Goal: Information Seeking & Learning: Find specific fact

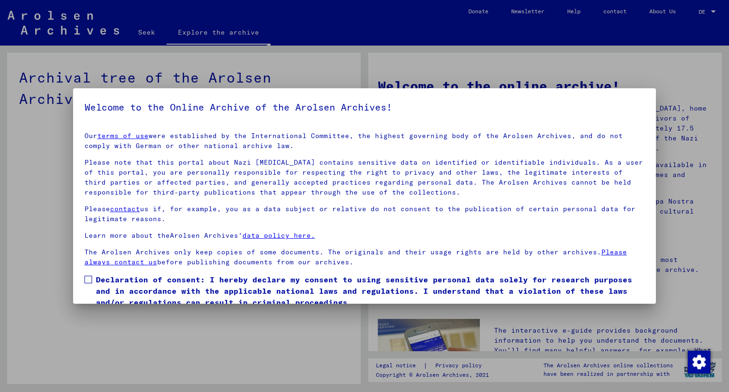
scroll to position [38, 0]
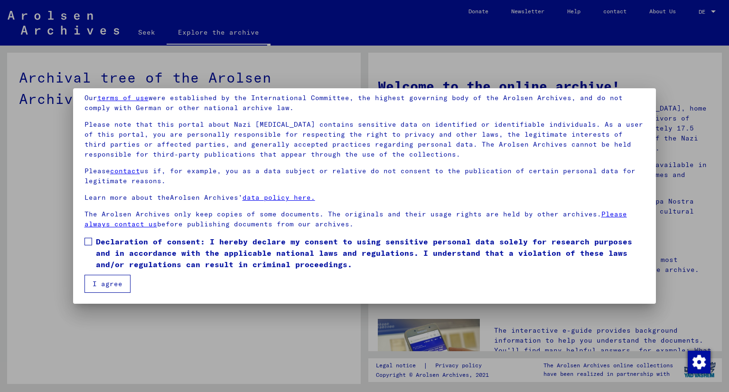
click at [270, 262] on font "Declaration of consent: I hereby declare my consent to using sensitive personal…" at bounding box center [364, 253] width 536 height 32
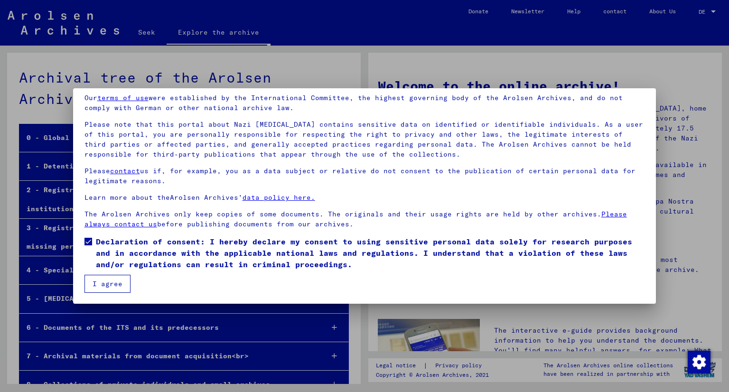
click at [116, 288] on button "I agree" at bounding box center [107, 284] width 46 height 18
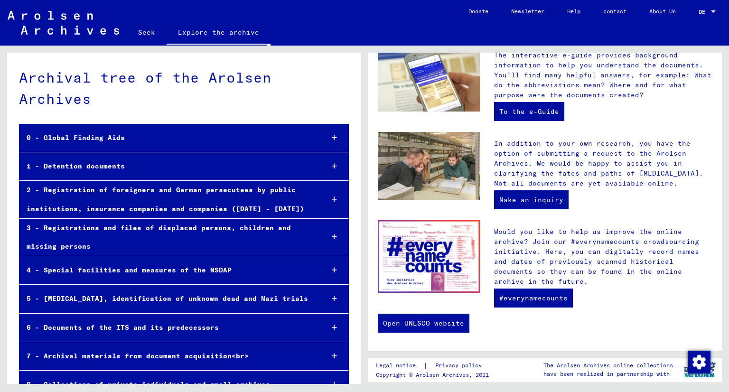
scroll to position [0, 0]
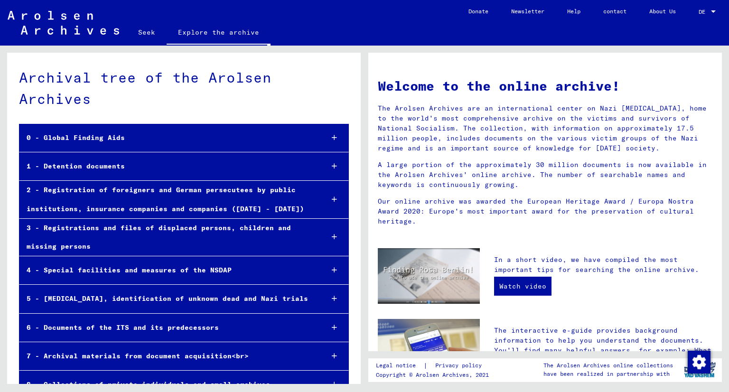
click at [145, 29] on font "Seek" at bounding box center [146, 32] width 17 height 9
click at [146, 35] on font "Seek" at bounding box center [146, 32] width 17 height 9
click at [228, 36] on font "Explore the archive" at bounding box center [218, 32] width 81 height 9
click at [148, 42] on link "Seek" at bounding box center [147, 32] width 40 height 23
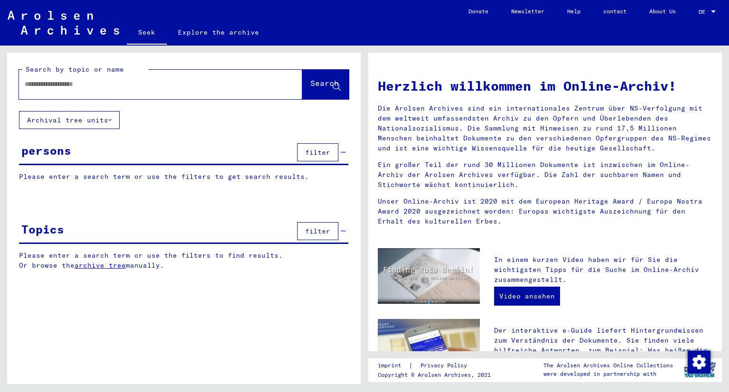
click at [114, 80] on input "text" at bounding box center [149, 84] width 249 height 10
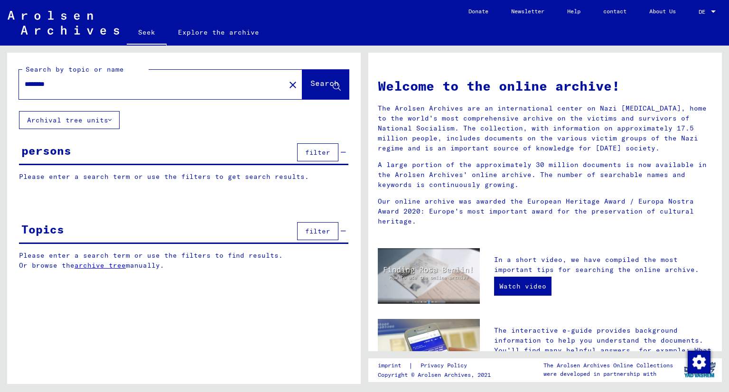
type input "********"
click at [320, 84] on font "Search" at bounding box center [324, 82] width 28 height 9
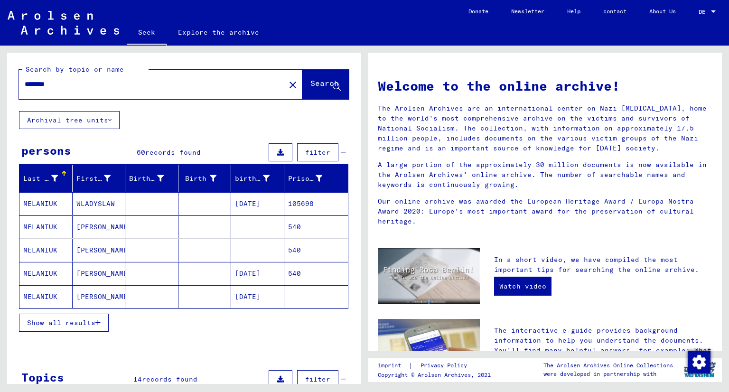
click at [91, 318] on font "Show all results" at bounding box center [61, 322] width 68 height 9
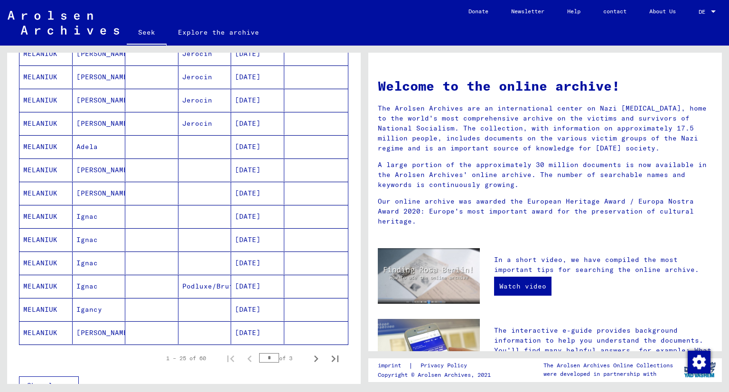
scroll to position [431, 0]
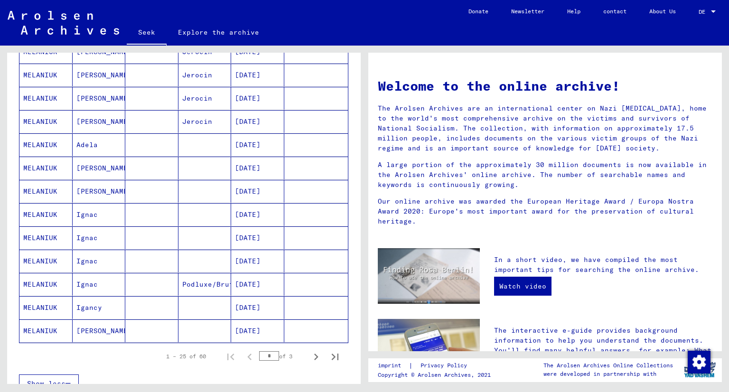
click at [202, 281] on font "Podluxe/Brut/Litowik" at bounding box center [224, 284] width 85 height 9
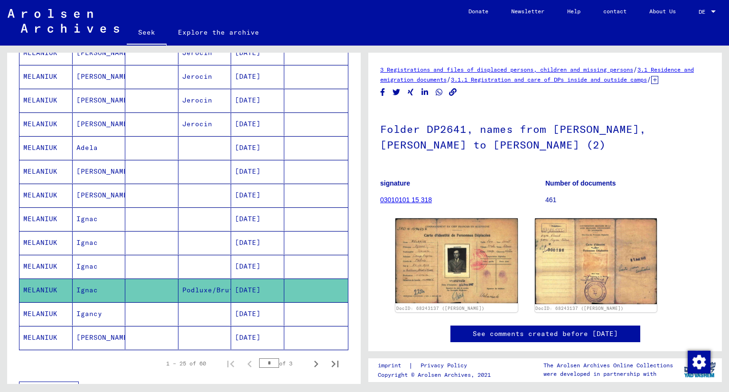
click at [95, 309] on font "Igancy" at bounding box center [89, 313] width 26 height 9
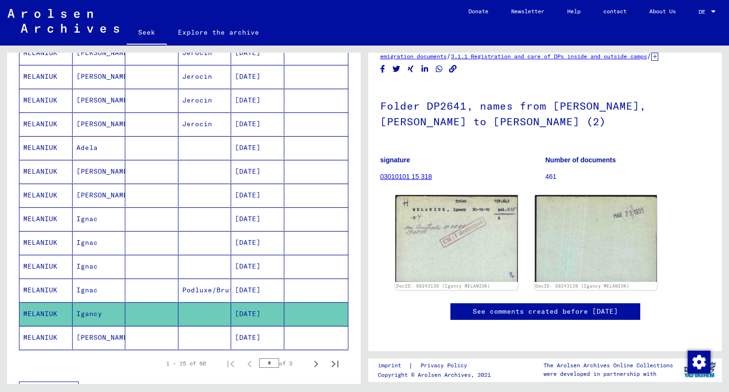
scroll to position [62, 0]
click at [115, 288] on mat-cell "Ignac" at bounding box center [99, 289] width 53 height 23
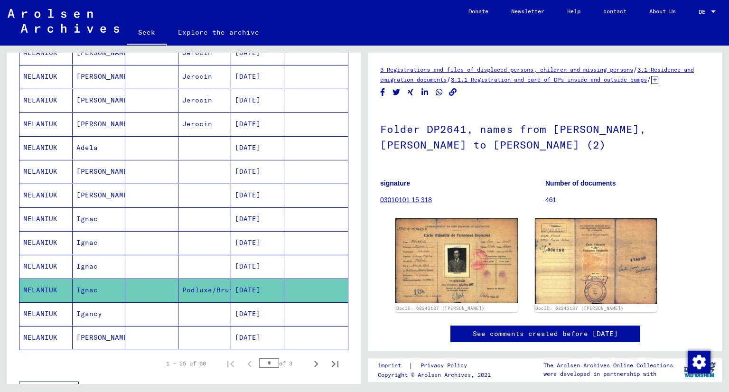
click at [105, 260] on mat-cell "Ignac" at bounding box center [99, 266] width 53 height 23
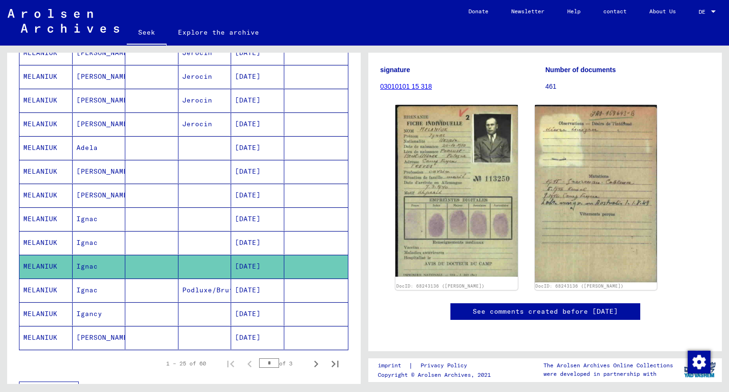
scroll to position [101, 0]
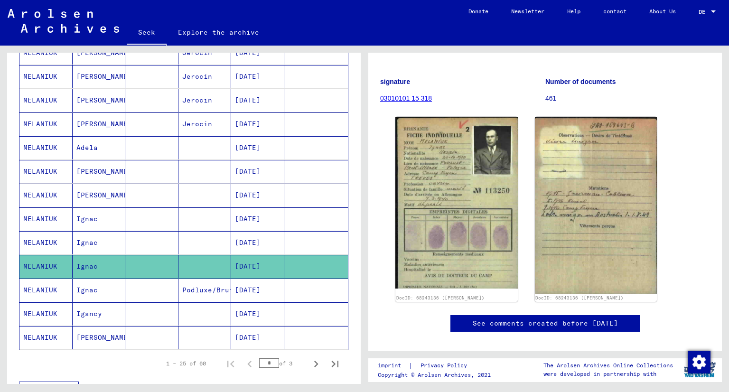
click at [104, 235] on mat-cell "Ignac" at bounding box center [99, 242] width 53 height 23
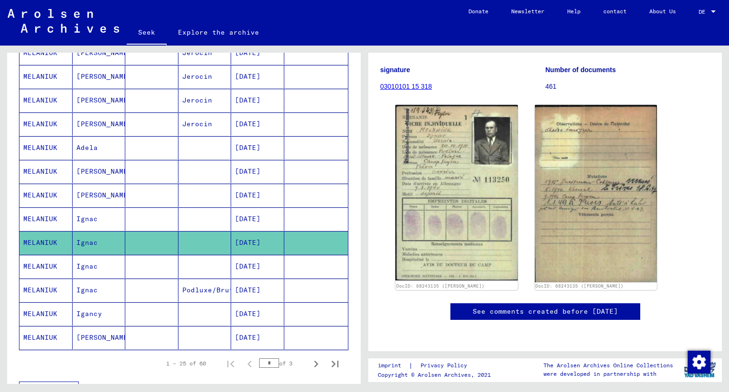
scroll to position [114, 0]
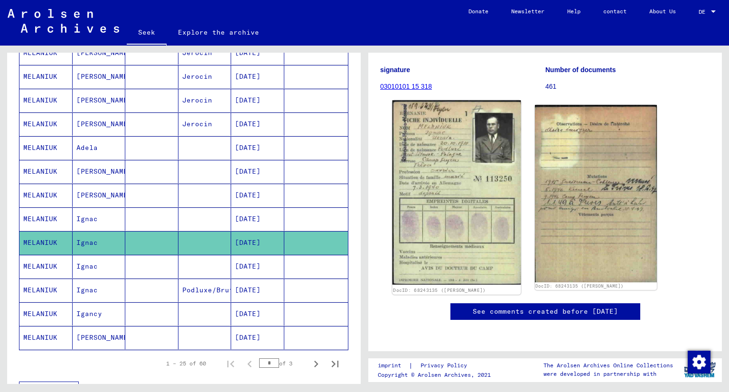
click at [431, 213] on img at bounding box center [456, 192] width 128 height 184
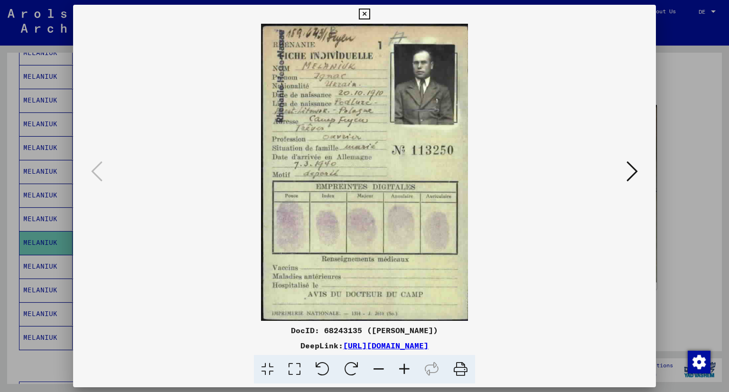
click at [698, 242] on div at bounding box center [364, 196] width 729 height 392
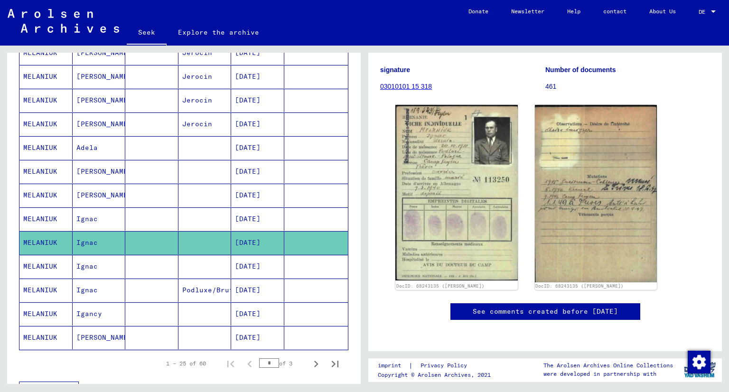
click at [41, 207] on mat-cell "MELANIUK" at bounding box center [45, 218] width 53 height 23
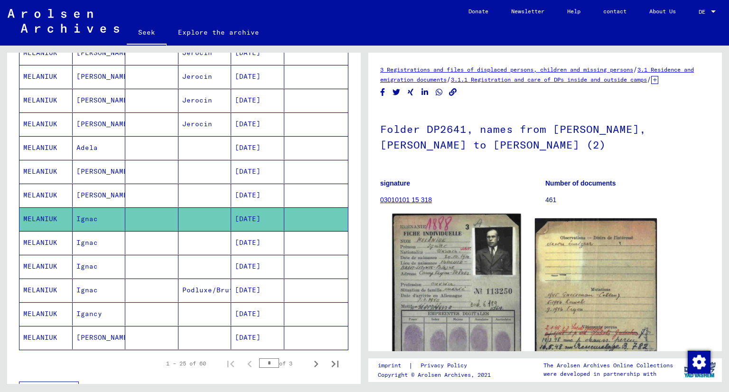
scroll to position [101, 0]
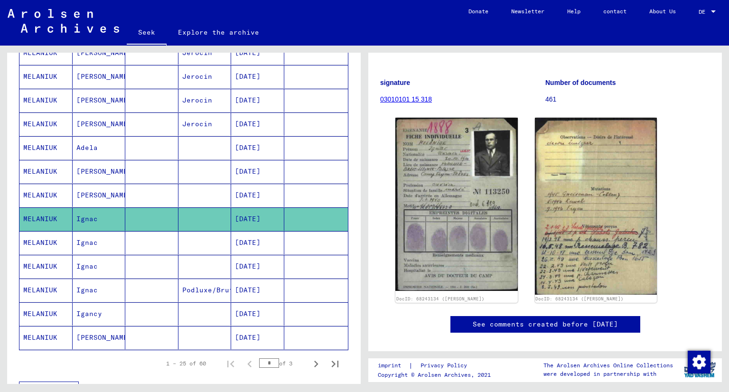
click at [49, 263] on font "MELANIUK" at bounding box center [40, 266] width 34 height 9
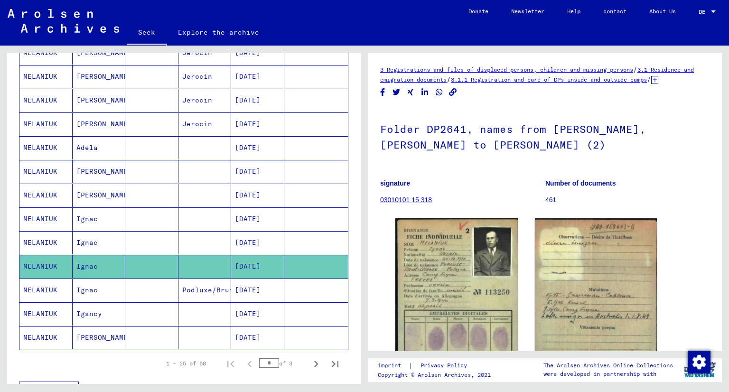
click at [57, 286] on mat-cell "MELANIUK" at bounding box center [45, 289] width 53 height 23
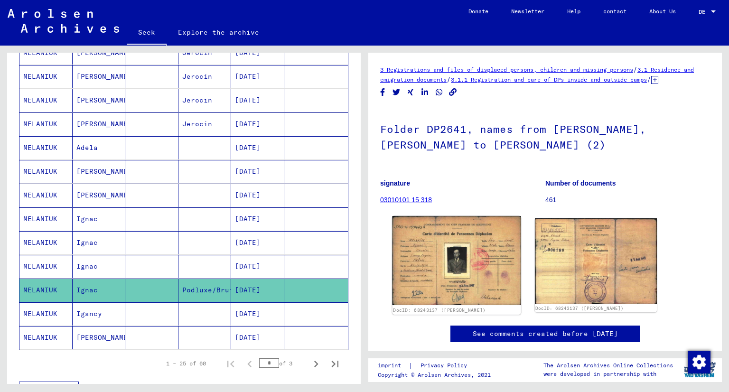
click at [454, 258] on img at bounding box center [456, 260] width 128 height 89
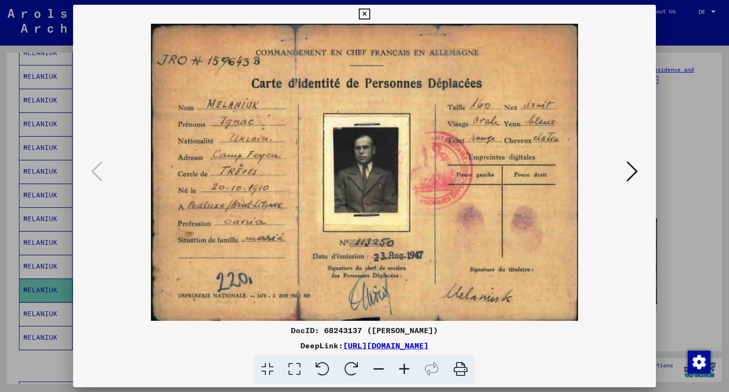
click at [667, 226] on div at bounding box center [364, 196] width 729 height 392
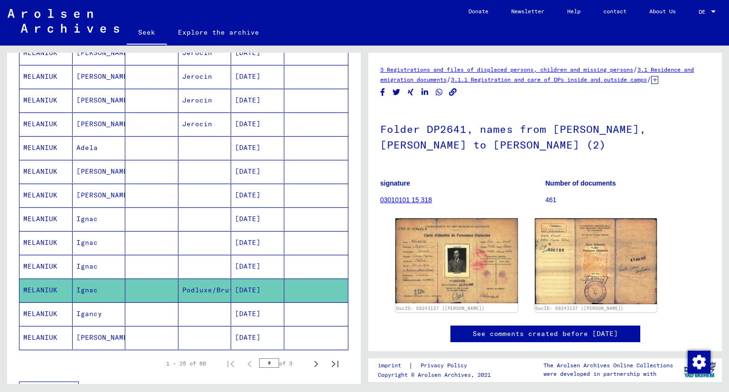
click at [65, 311] on mat-cell "MELANIUK" at bounding box center [45, 313] width 53 height 23
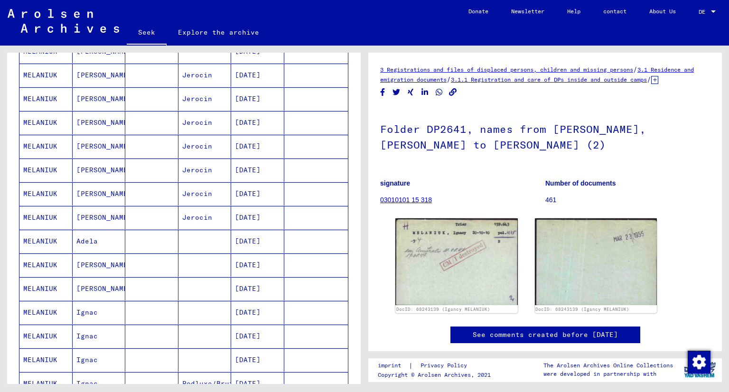
scroll to position [342, 0]
click at [90, 284] on font "[PERSON_NAME]" at bounding box center [103, 288] width 55 height 9
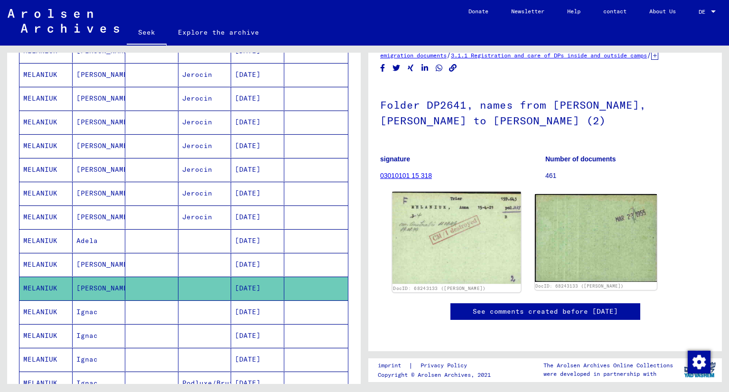
scroll to position [63, 0]
click at [452, 206] on img at bounding box center [456, 238] width 128 height 92
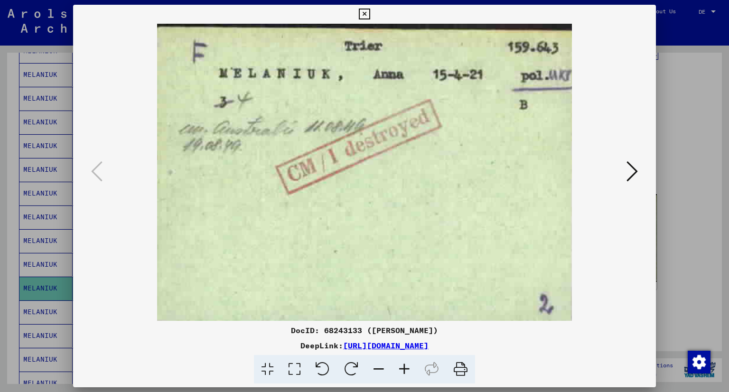
click at [632, 171] on icon at bounding box center [631, 171] width 11 height 23
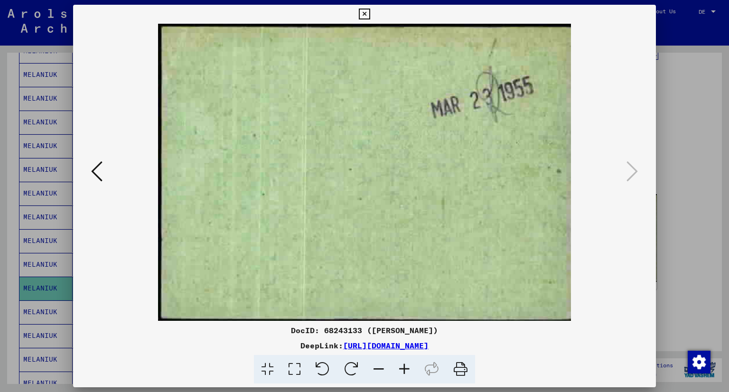
click at [698, 212] on div at bounding box center [364, 196] width 729 height 392
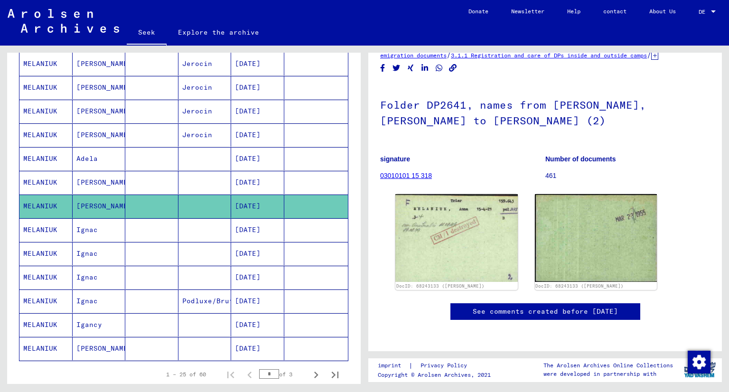
scroll to position [417, 0]
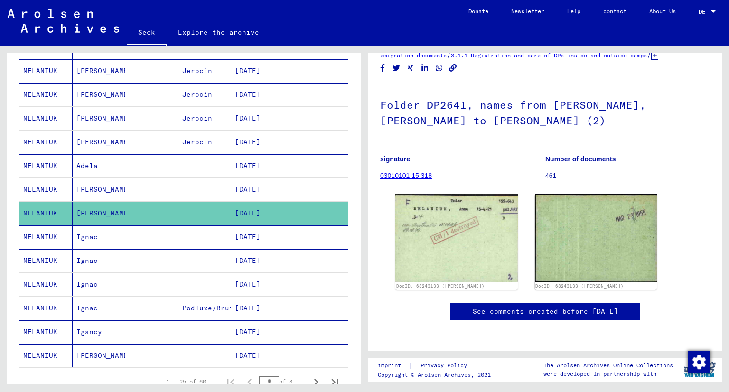
click at [107, 326] on mat-cell "Igancy" at bounding box center [99, 331] width 53 height 23
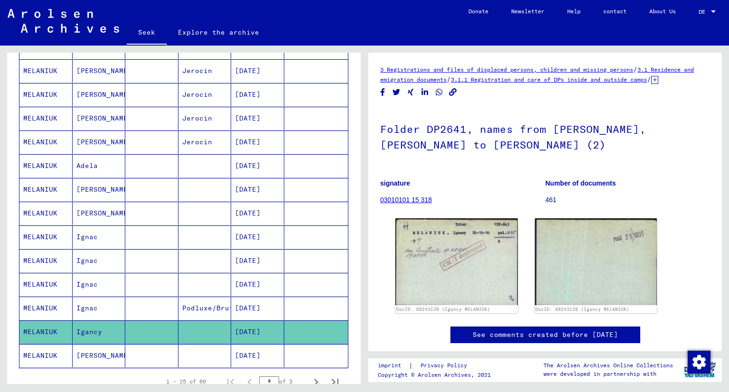
click at [190, 304] on font "Podluxe/Brut/Litowik" at bounding box center [224, 308] width 85 height 9
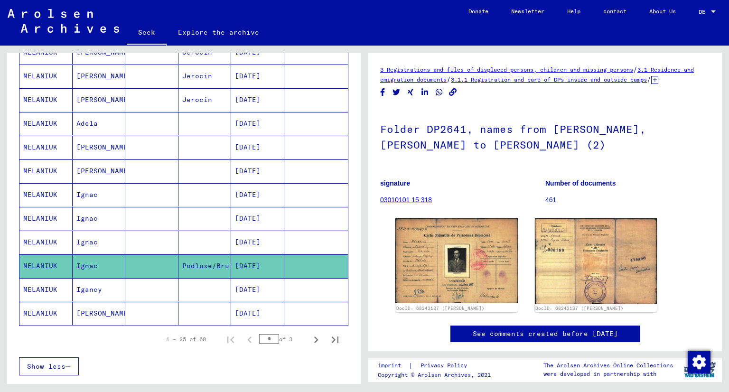
scroll to position [461, 0]
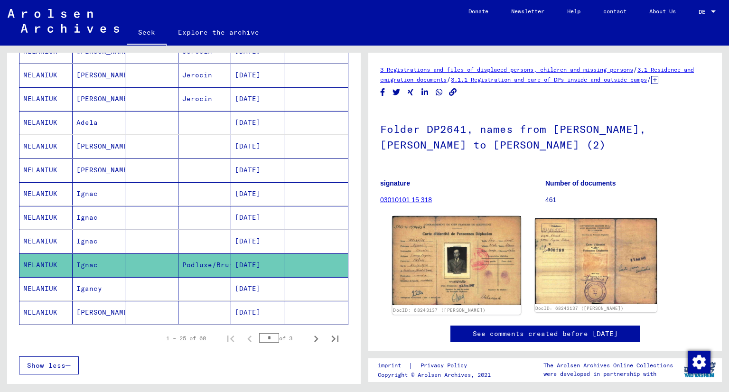
click at [449, 272] on img at bounding box center [456, 260] width 128 height 89
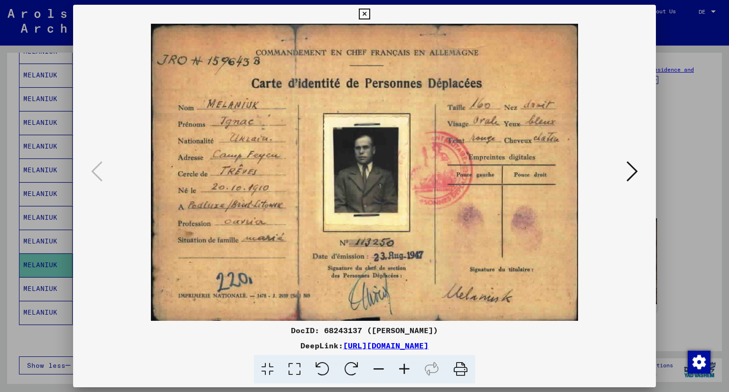
click at [19, 332] on div at bounding box center [364, 196] width 729 height 392
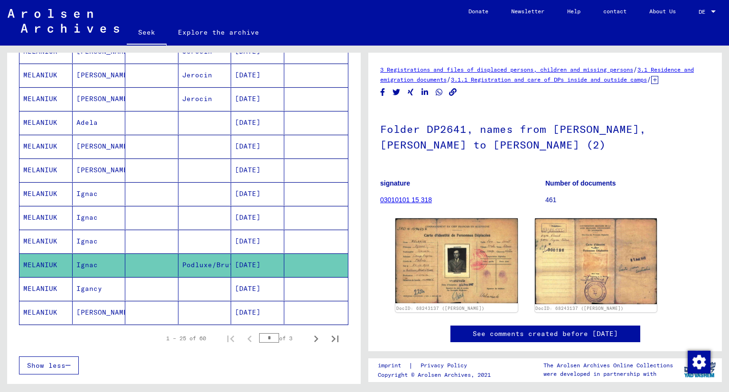
click at [90, 237] on font "Ignac" at bounding box center [86, 241] width 21 height 9
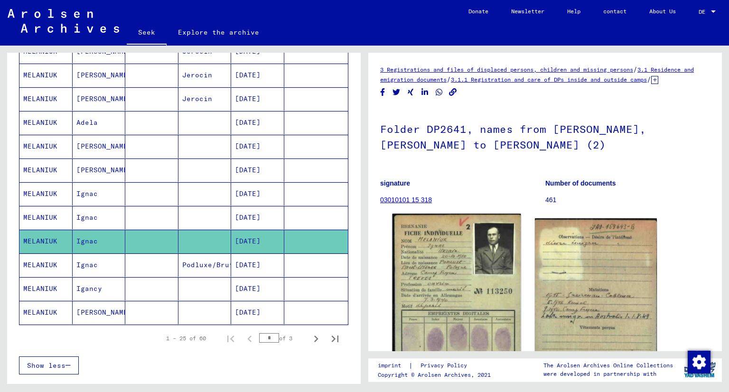
click at [437, 279] on img at bounding box center [456, 303] width 128 height 180
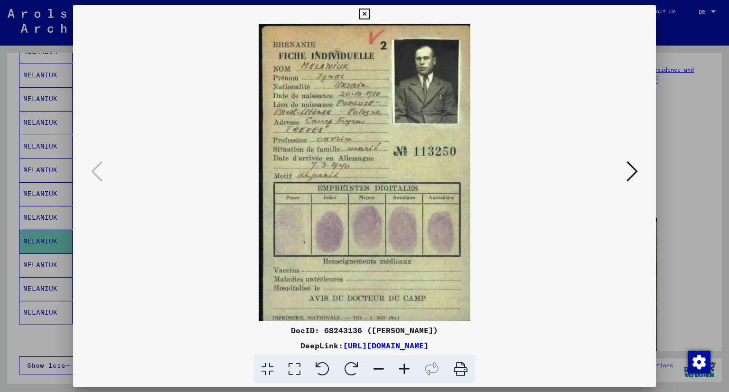
click at [48, 221] on div at bounding box center [364, 196] width 729 height 392
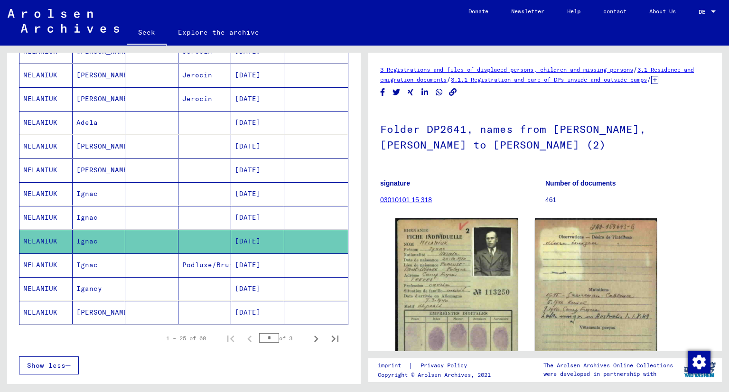
click at [49, 218] on mat-cell "MELANIUK" at bounding box center [45, 217] width 53 height 23
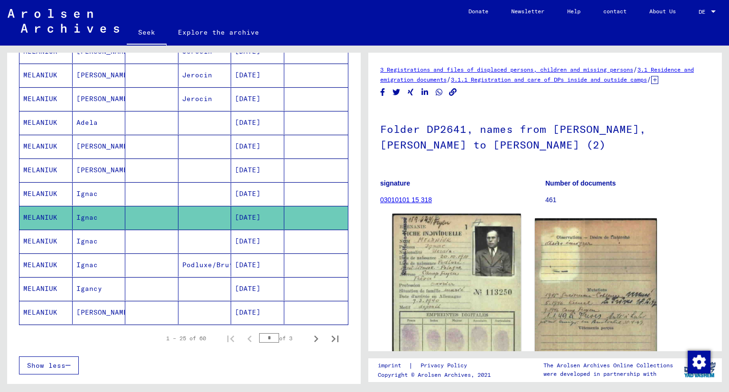
click at [433, 255] on img at bounding box center [456, 305] width 128 height 184
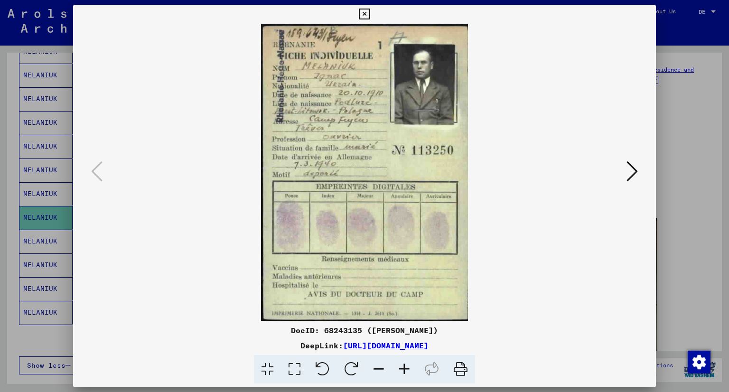
click at [2, 220] on div at bounding box center [364, 196] width 729 height 392
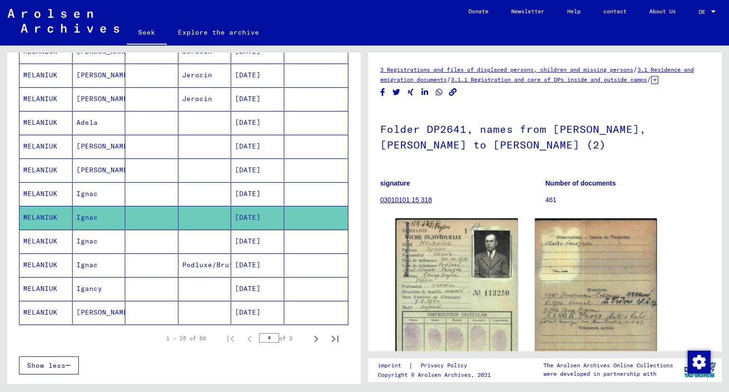
click at [99, 188] on mat-cell "Ignac" at bounding box center [99, 193] width 53 height 23
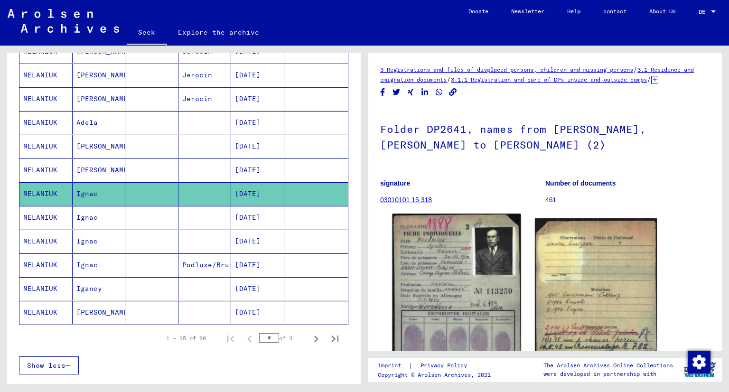
click at [422, 295] on img at bounding box center [456, 304] width 128 height 182
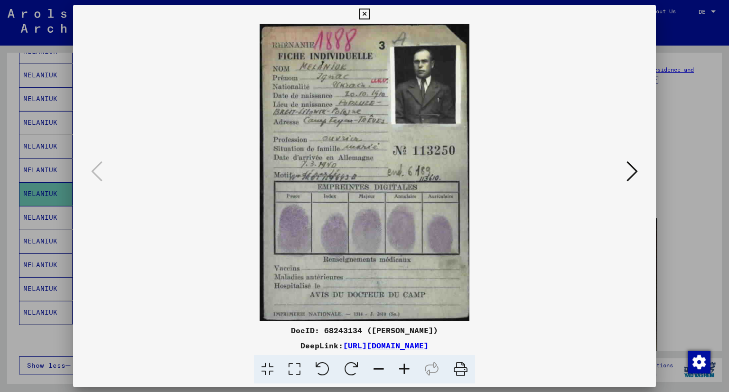
click at [625, 177] on button at bounding box center [631, 171] width 17 height 27
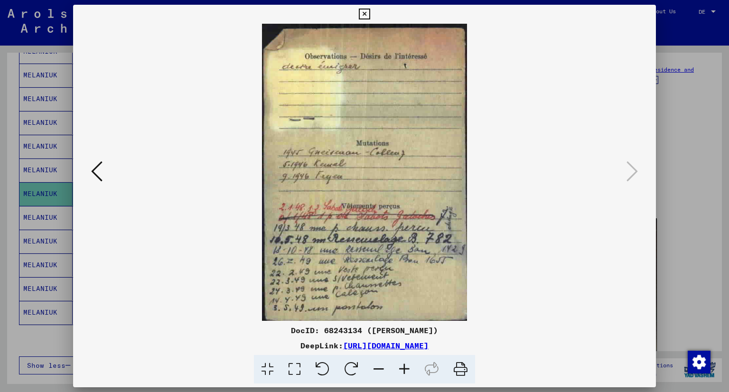
click at [97, 165] on icon at bounding box center [96, 171] width 11 height 23
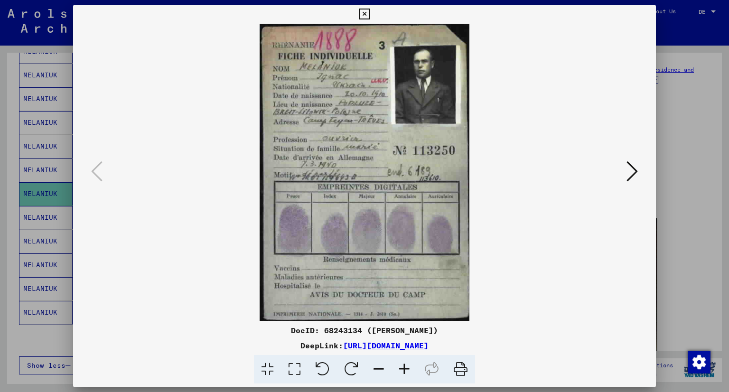
click at [630, 171] on icon at bounding box center [631, 171] width 11 height 23
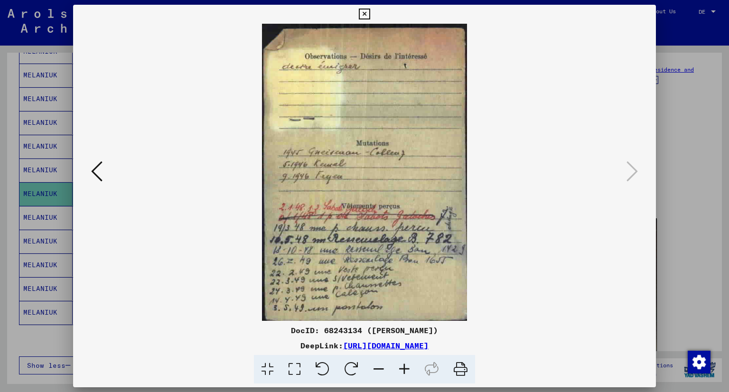
click at [3, 273] on div at bounding box center [364, 196] width 729 height 392
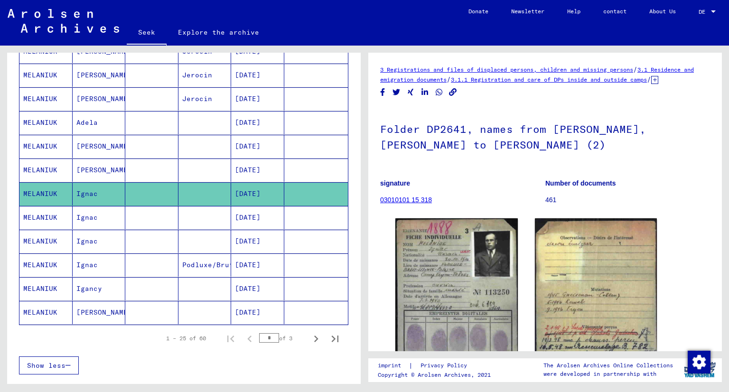
click at [87, 213] on font "Ignac" at bounding box center [86, 217] width 21 height 9
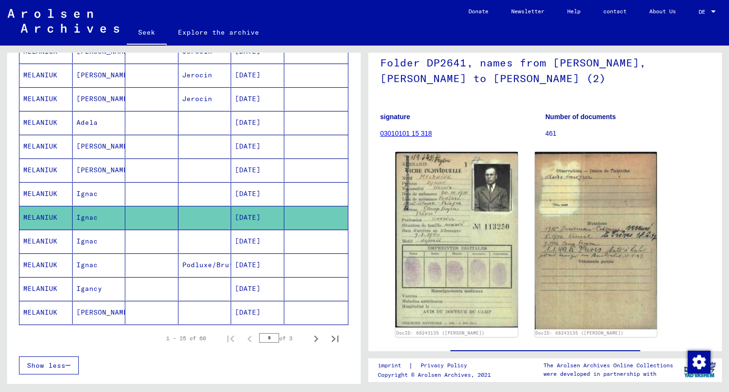
click at [442, 268] on img at bounding box center [456, 239] width 122 height 175
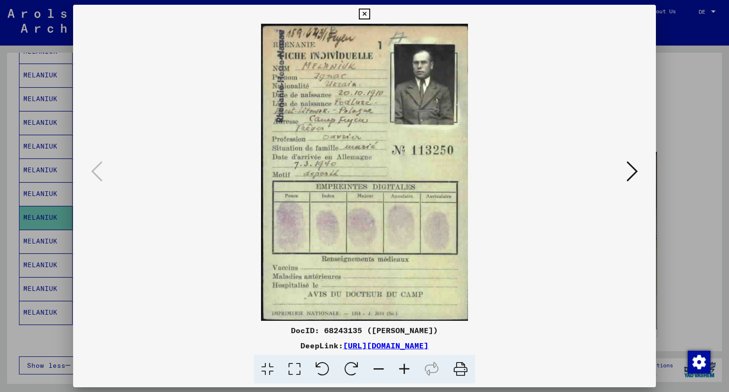
click at [634, 171] on icon at bounding box center [631, 171] width 11 height 23
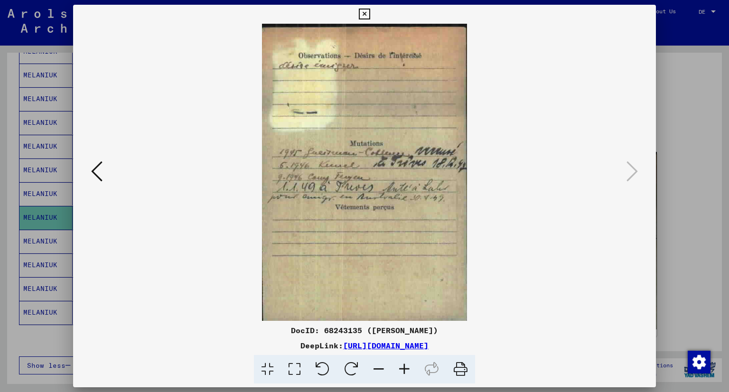
click at [87, 179] on div at bounding box center [364, 172] width 583 height 297
click at [100, 175] on icon at bounding box center [96, 171] width 11 height 23
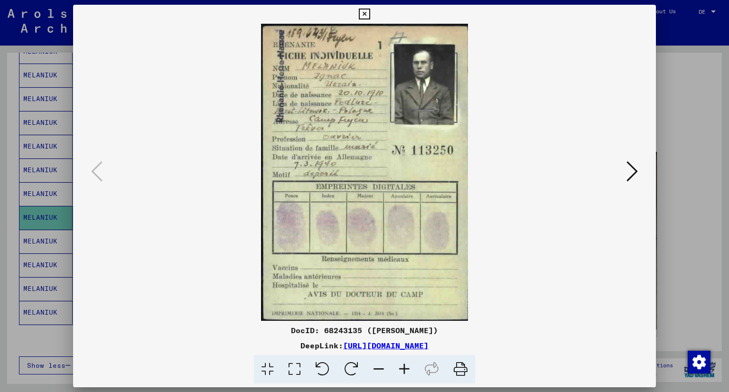
drag, startPoint x: 334, startPoint y: 174, endPoint x: 674, endPoint y: 202, distance: 341.7
click at [674, 202] on div at bounding box center [364, 196] width 729 height 392
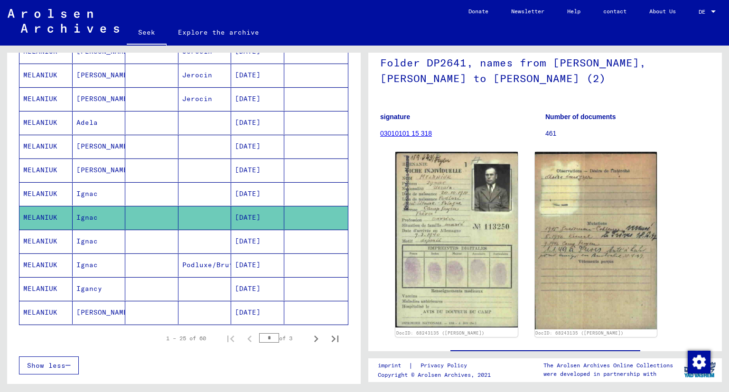
click at [94, 237] on font "Ignac" at bounding box center [86, 241] width 21 height 9
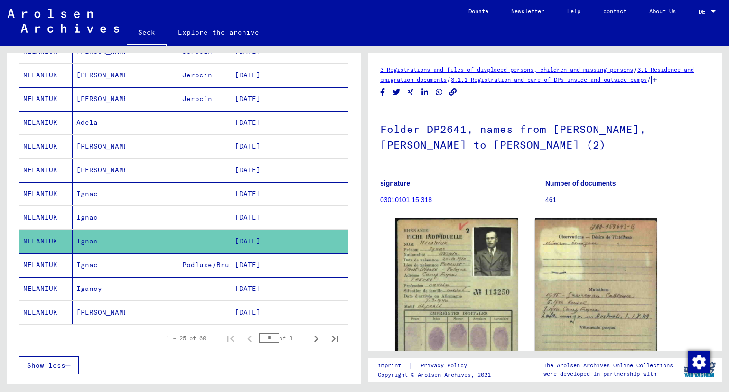
click at [86, 266] on mat-cell "Ignac" at bounding box center [99, 264] width 53 height 23
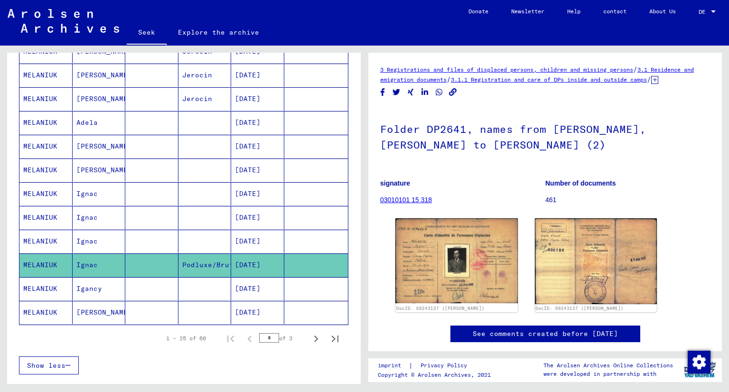
click at [106, 283] on mat-cell "Igancy" at bounding box center [99, 288] width 53 height 23
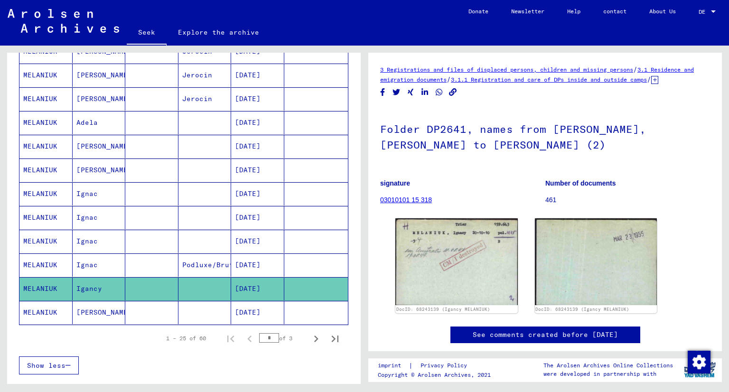
click at [104, 262] on mat-cell "Ignac" at bounding box center [99, 264] width 53 height 23
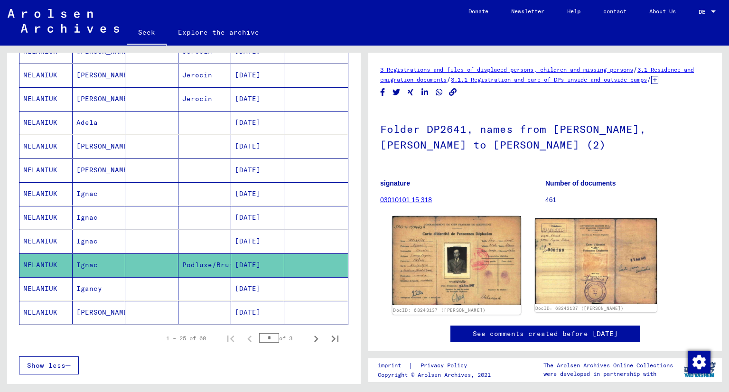
click at [450, 268] on img at bounding box center [456, 260] width 128 height 89
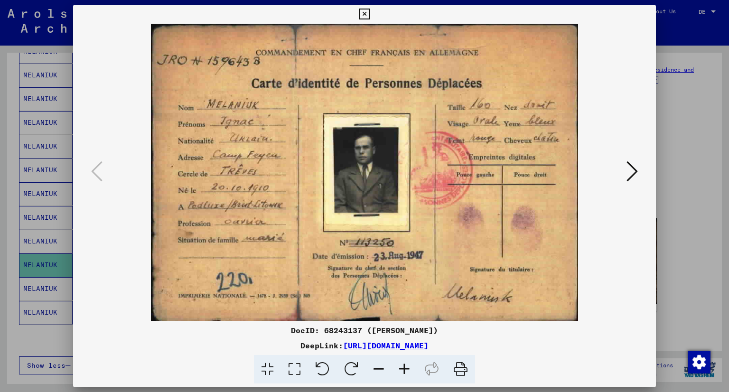
click at [629, 173] on icon at bounding box center [631, 171] width 11 height 23
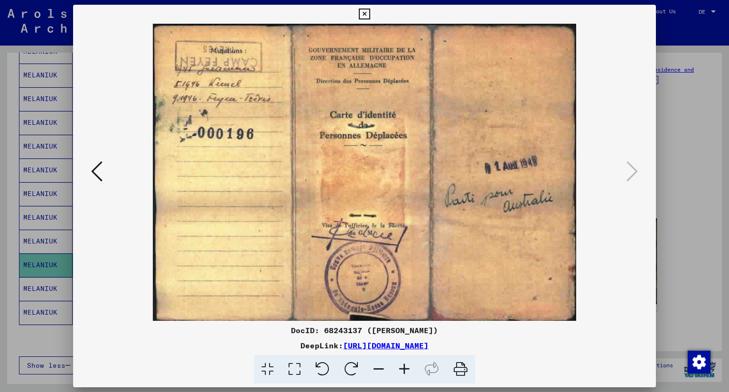
click at [676, 162] on div at bounding box center [364, 196] width 729 height 392
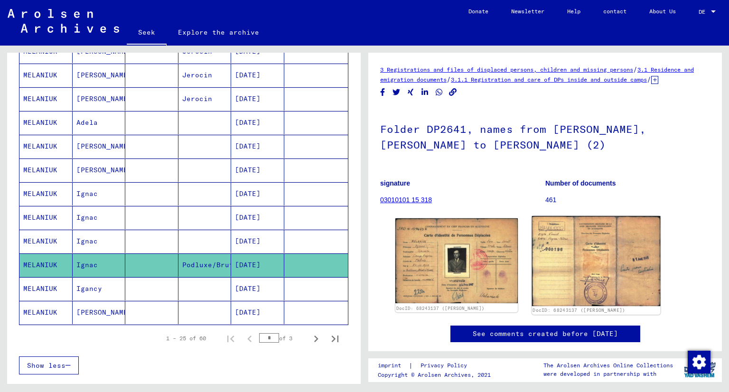
click at [572, 279] on img at bounding box center [595, 261] width 128 height 90
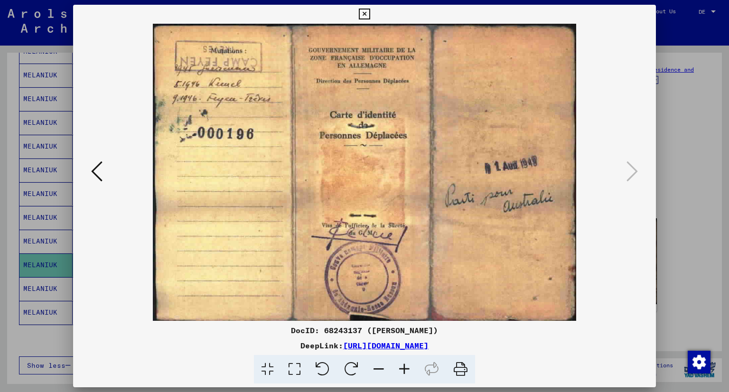
click at [103, 174] on button at bounding box center [96, 171] width 17 height 27
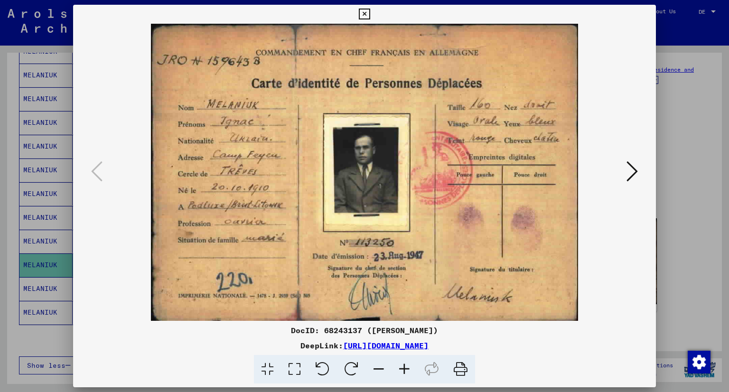
click at [0, 264] on div at bounding box center [364, 196] width 729 height 392
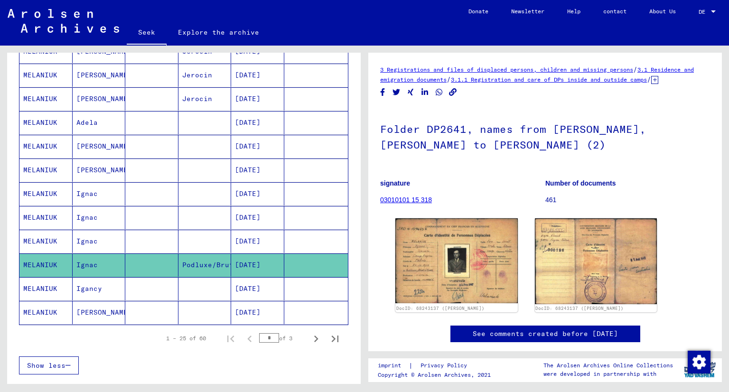
click at [85, 237] on font "Ignac" at bounding box center [86, 241] width 21 height 9
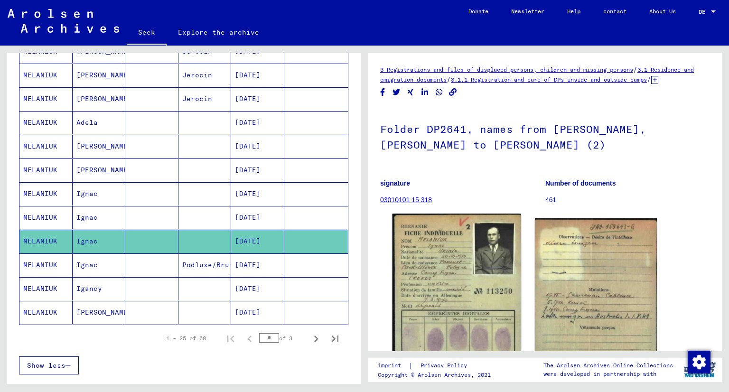
scroll to position [102, 0]
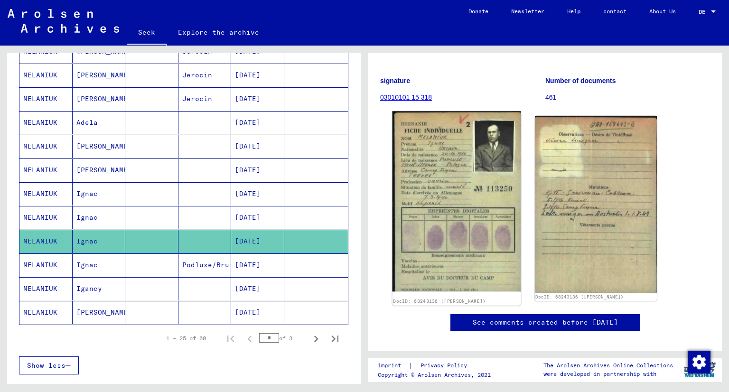
click at [447, 226] on img at bounding box center [456, 201] width 128 height 180
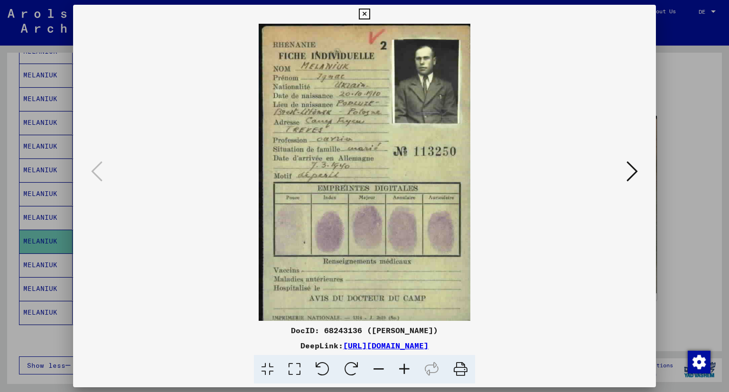
click at [366, 18] on icon at bounding box center [364, 14] width 11 height 11
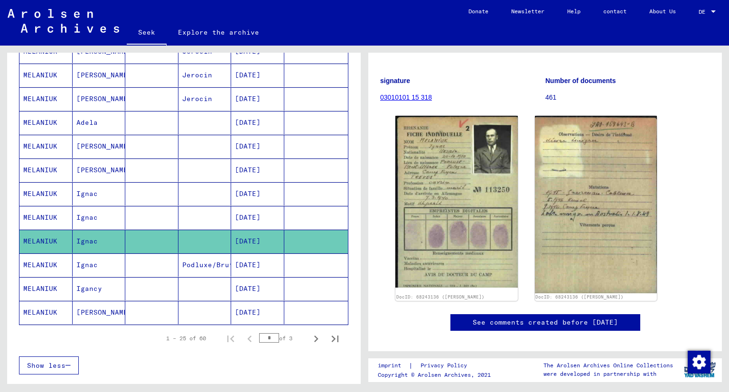
click at [98, 254] on mat-cell "Ignac" at bounding box center [99, 264] width 53 height 23
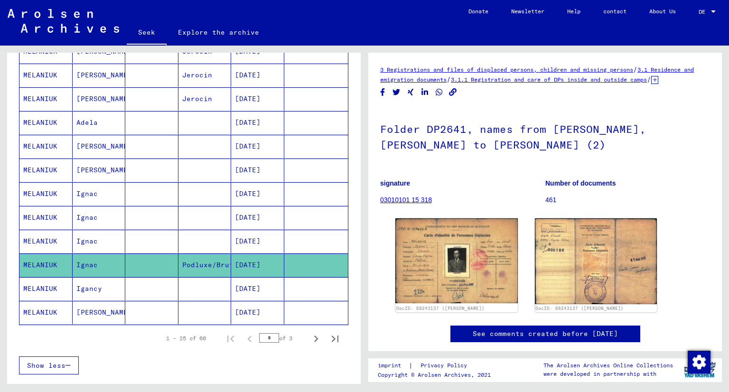
click at [99, 284] on font "Igancy" at bounding box center [89, 288] width 26 height 9
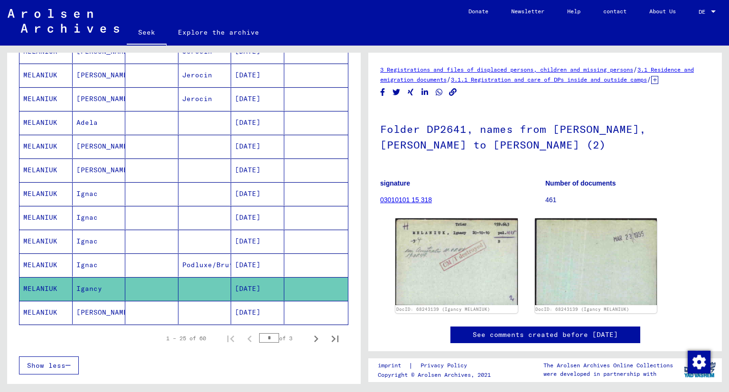
click at [101, 208] on mat-cell "Ignac" at bounding box center [99, 217] width 53 height 23
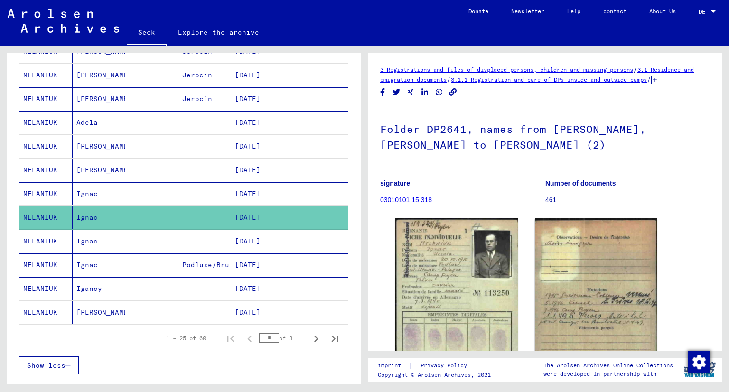
click at [103, 192] on mat-cell "Ignac" at bounding box center [99, 193] width 53 height 23
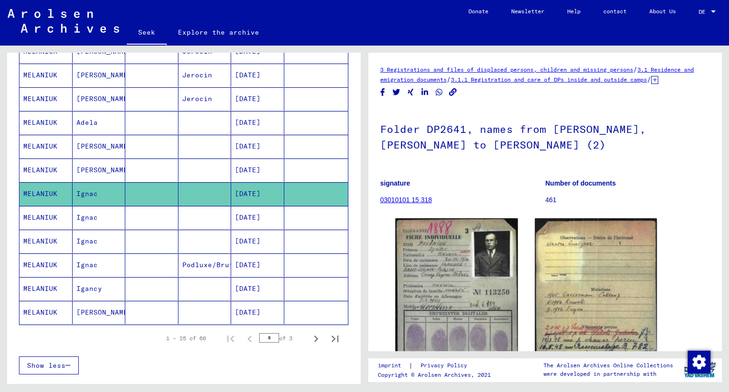
click at [103, 206] on mat-cell "Ignac" at bounding box center [99, 217] width 53 height 23
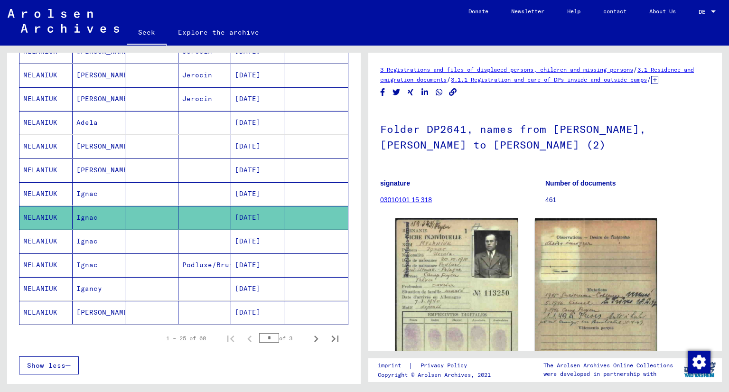
click at [101, 182] on mat-cell "Ignac" at bounding box center [99, 193] width 53 height 23
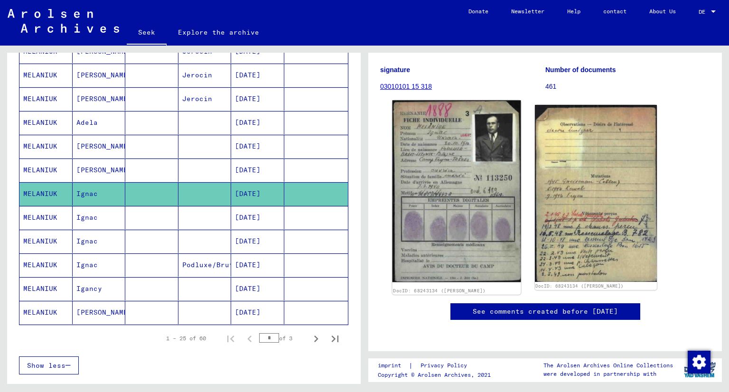
scroll to position [142, 0]
click at [459, 229] on img at bounding box center [456, 191] width 128 height 182
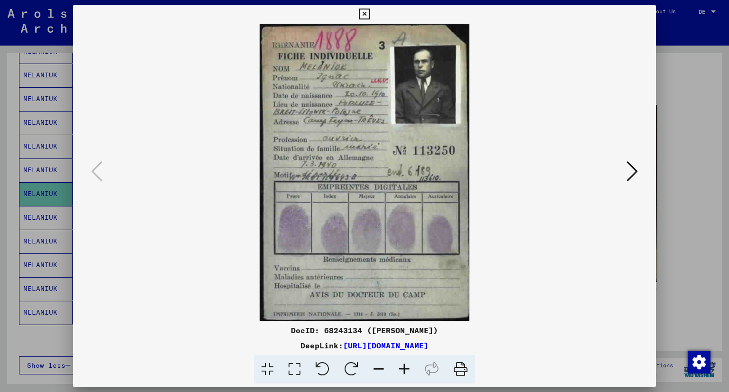
click at [404, 175] on img at bounding box center [364, 172] width 518 height 297
drag, startPoint x: 404, startPoint y: 175, endPoint x: 419, endPoint y: 199, distance: 28.2
click at [419, 199] on img at bounding box center [364, 172] width 518 height 297
click at [381, 179] on img at bounding box center [364, 172] width 518 height 297
click at [689, 228] on div at bounding box center [364, 196] width 729 height 392
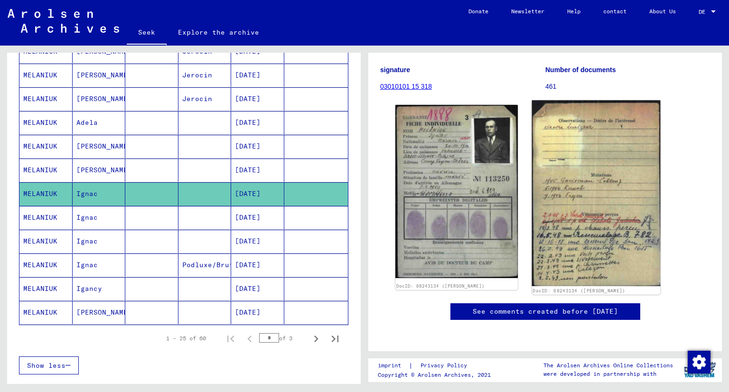
click at [591, 221] on img at bounding box center [595, 193] width 128 height 186
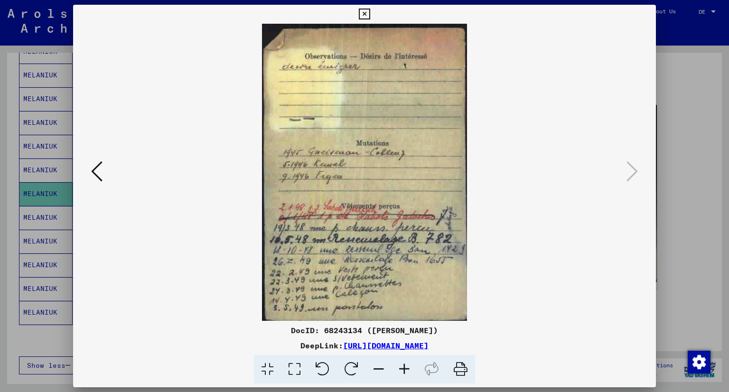
click at [360, 195] on img at bounding box center [364, 172] width 518 height 297
click at [706, 162] on div at bounding box center [364, 196] width 729 height 392
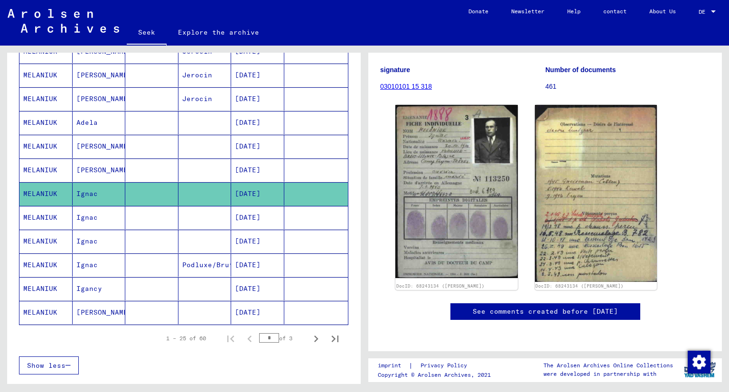
click at [93, 206] on mat-cell "Ignac" at bounding box center [99, 217] width 53 height 23
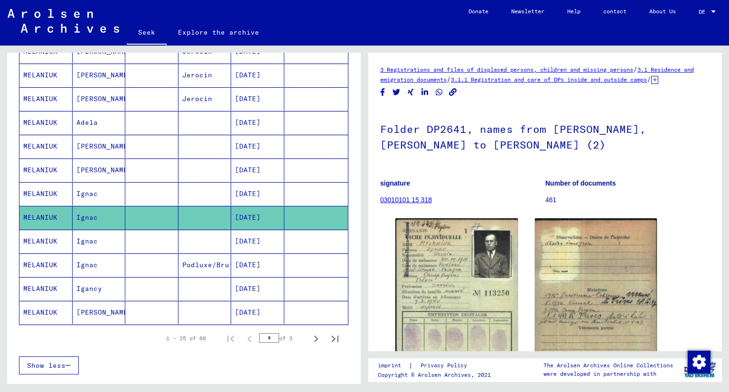
click at [100, 236] on mat-cell "Ignac" at bounding box center [99, 241] width 53 height 23
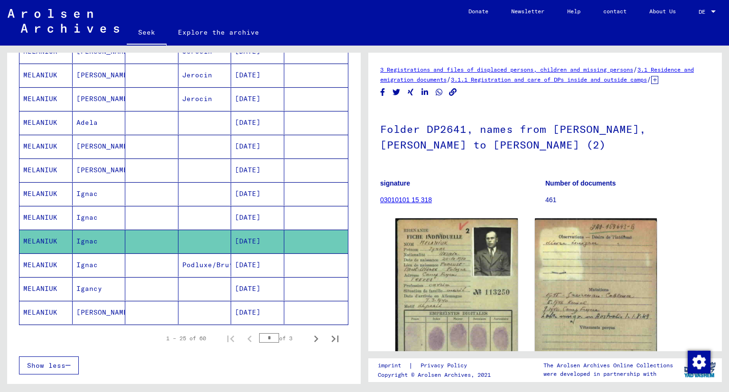
click at [107, 213] on mat-cell "Ignac" at bounding box center [99, 217] width 53 height 23
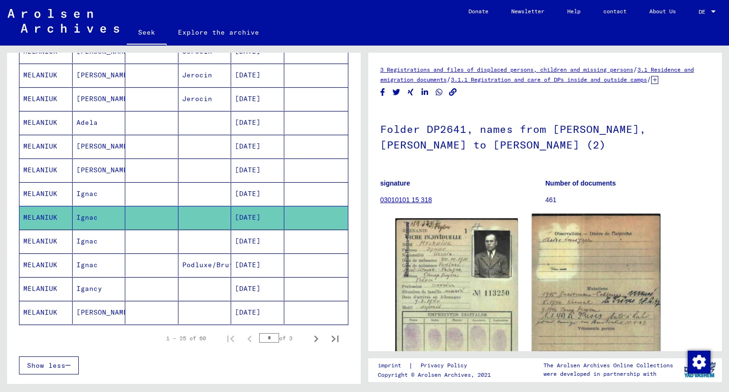
click at [558, 313] on img at bounding box center [595, 306] width 128 height 186
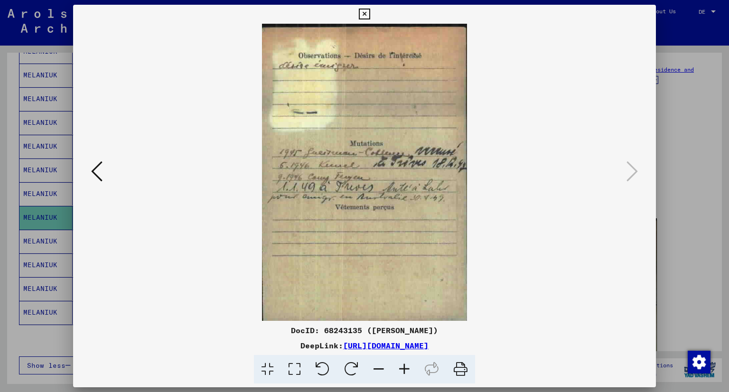
click at [677, 200] on div at bounding box center [364, 196] width 729 height 392
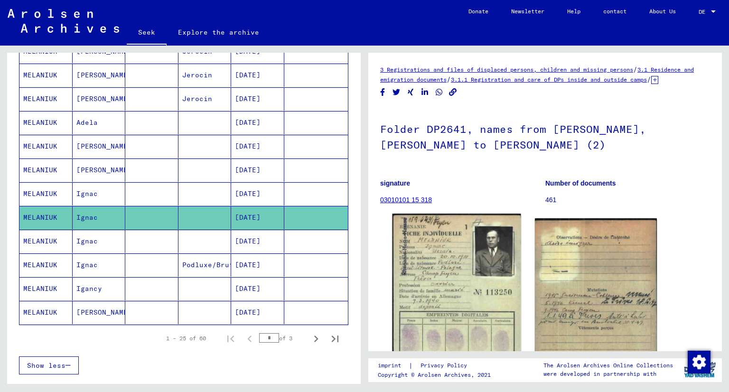
click at [434, 277] on img at bounding box center [456, 305] width 128 height 184
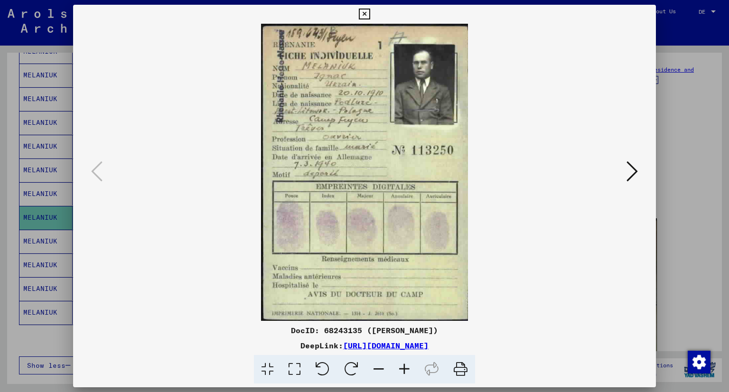
click at [674, 216] on div at bounding box center [364, 196] width 729 height 392
